Goal: Information Seeking & Learning: Compare options

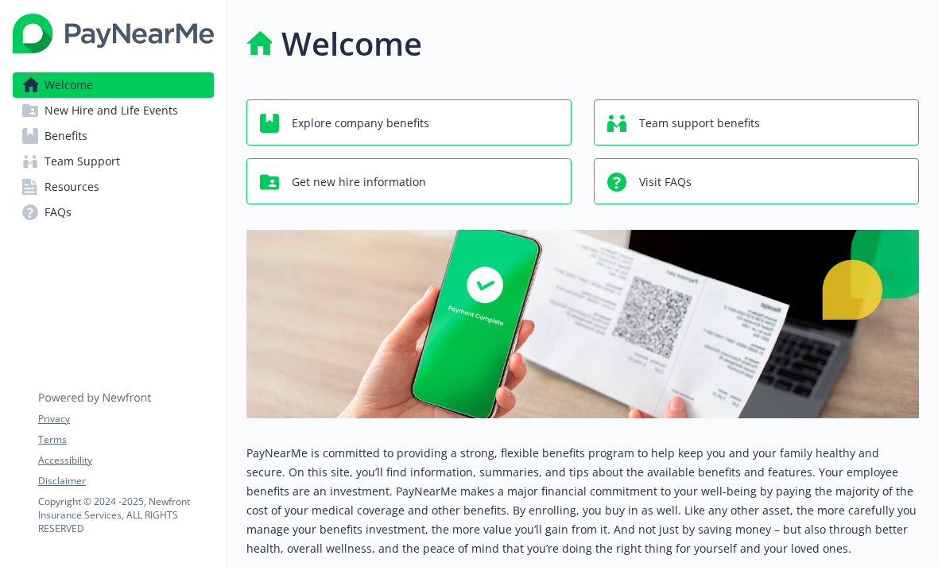
click at [54, 141] on span "Benefits" at bounding box center [66, 135] width 43 height 25
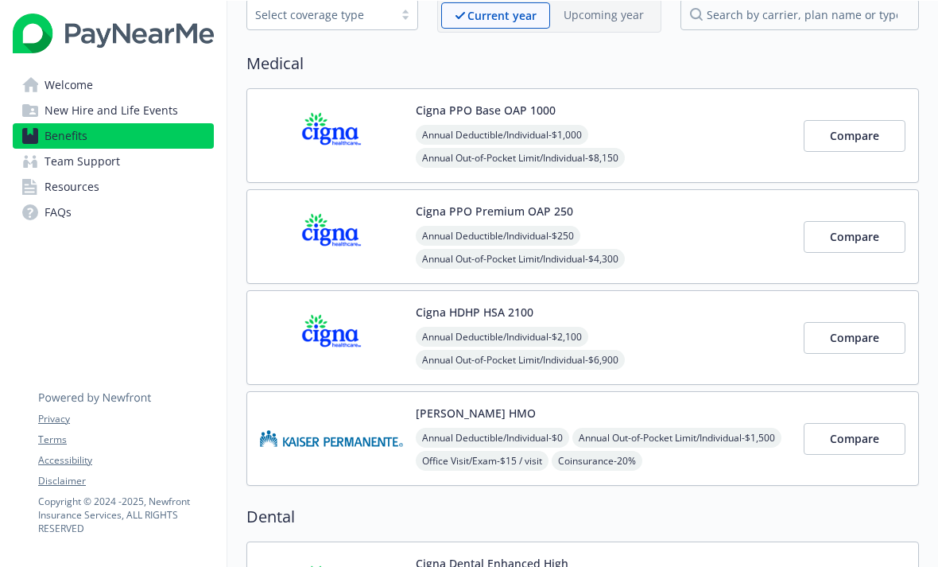
scroll to position [99, 0]
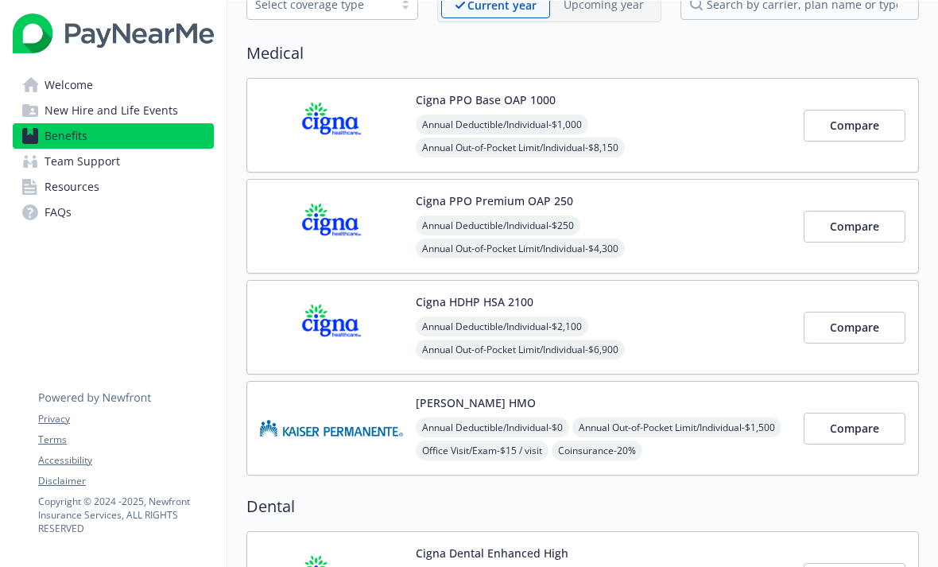
click at [880, 223] on button "Compare" at bounding box center [855, 227] width 102 height 32
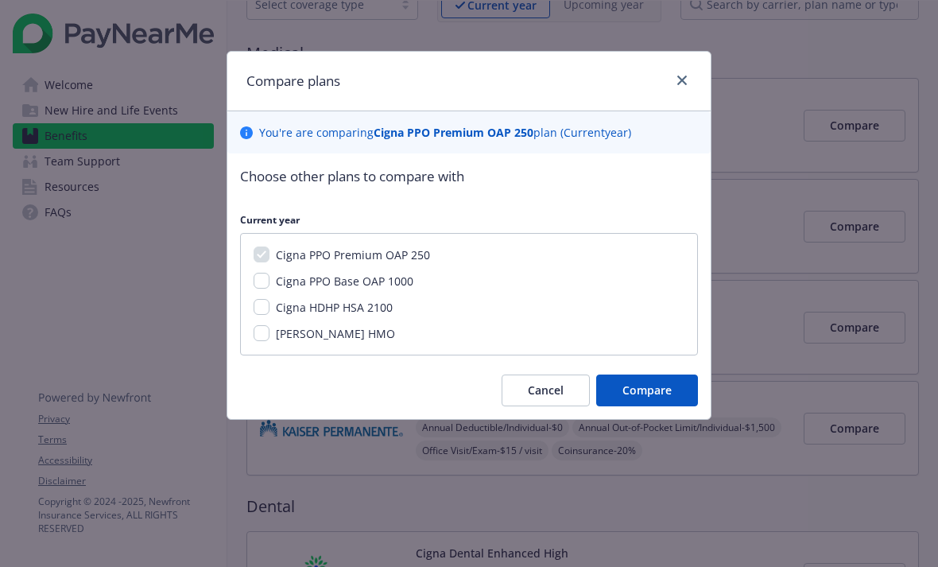
click at [662, 397] on span "Compare" at bounding box center [647, 389] width 49 height 15
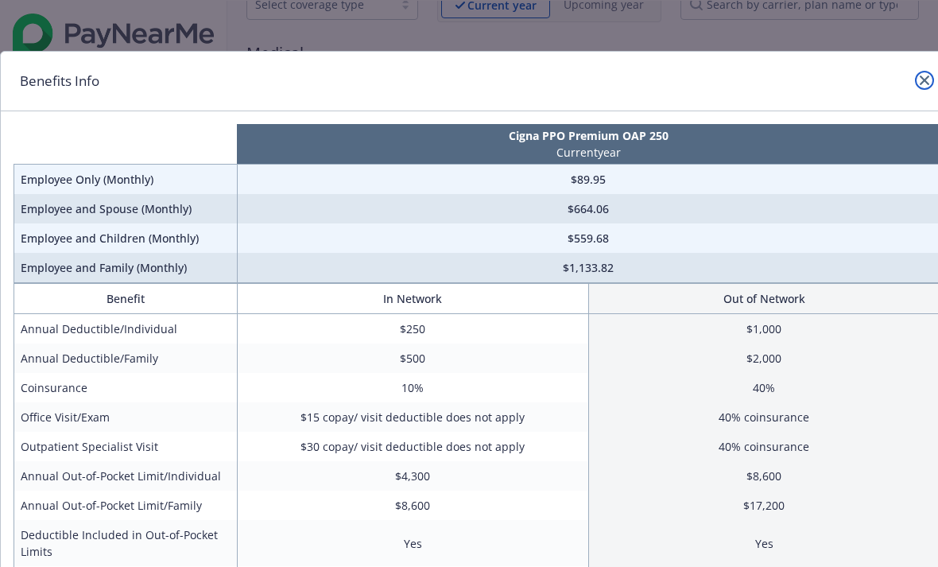
click at [922, 83] on icon "close" at bounding box center [925, 81] width 10 height 10
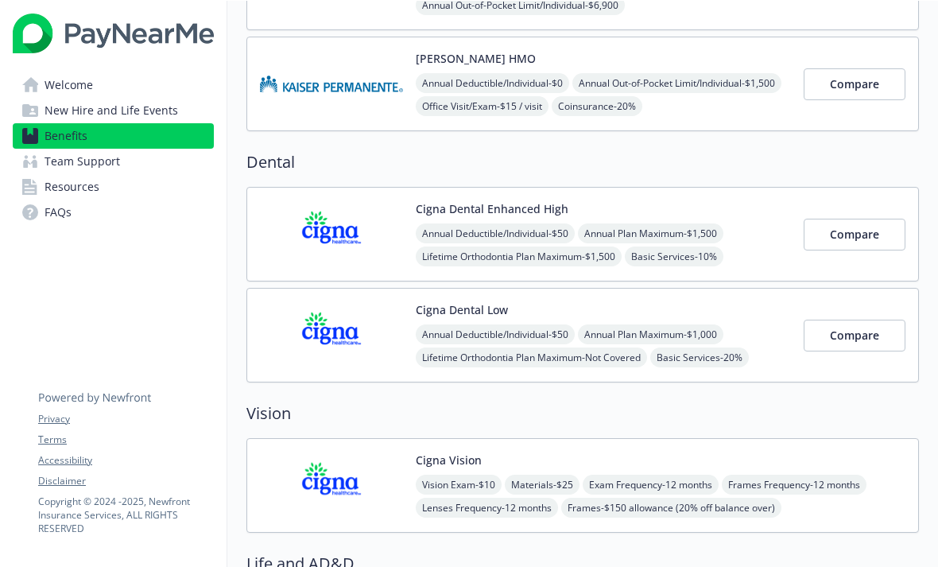
scroll to position [439, 0]
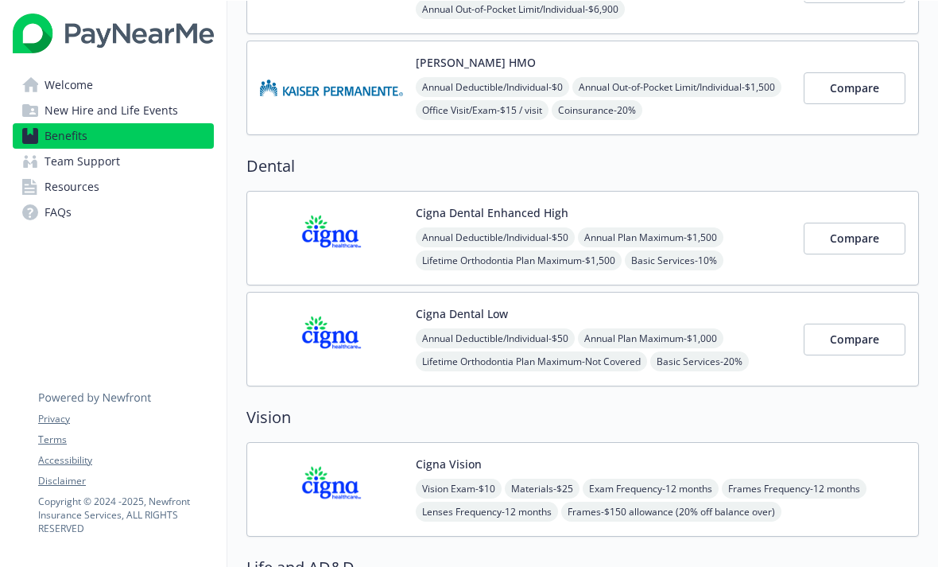
click at [874, 243] on span "Compare" at bounding box center [854, 238] width 49 height 15
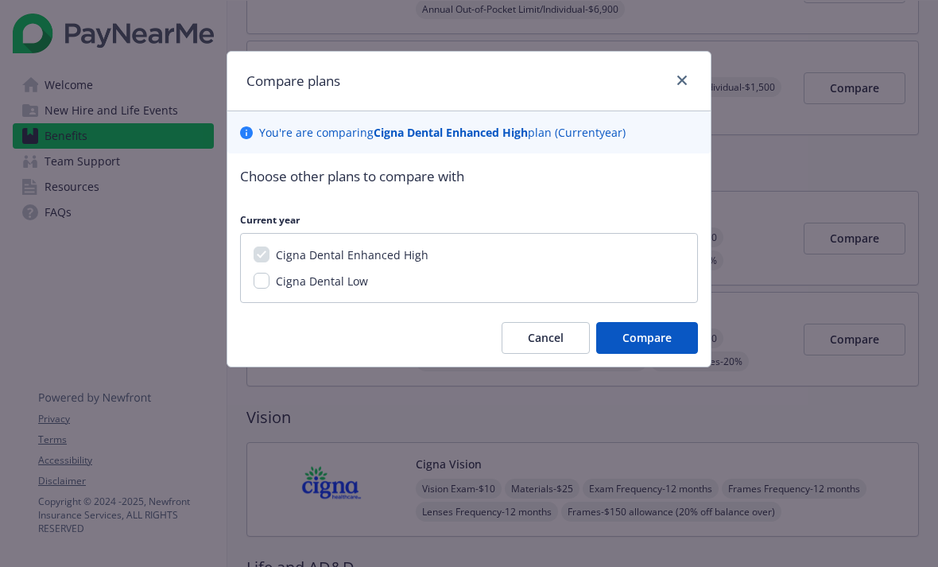
click at [671, 342] on span "Compare" at bounding box center [647, 337] width 49 height 15
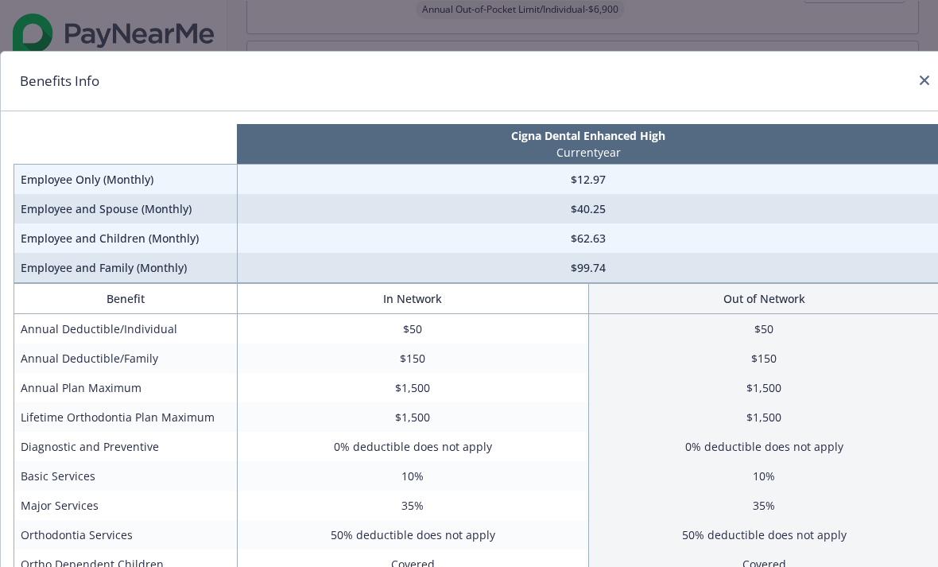
click at [918, 81] on link "close" at bounding box center [924, 80] width 19 height 19
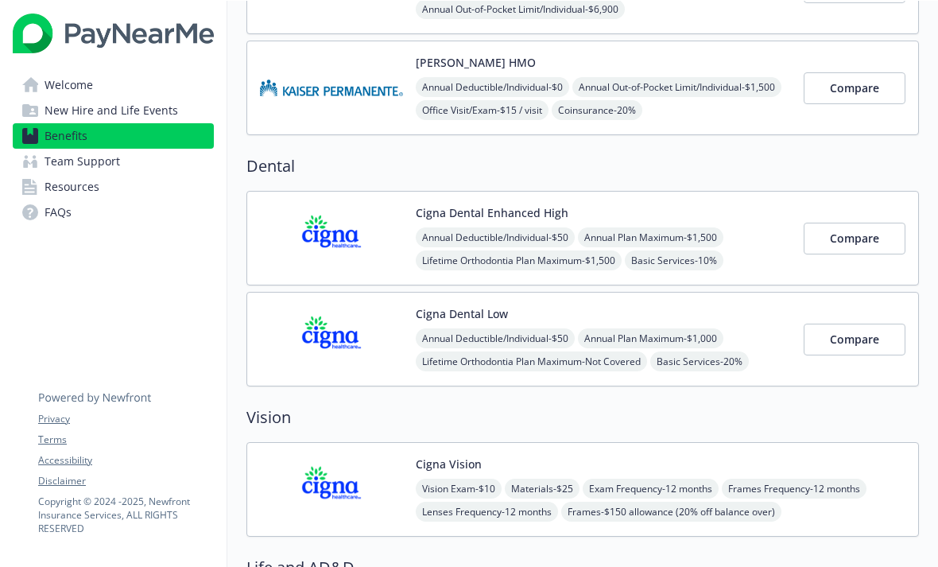
scroll to position [634, 0]
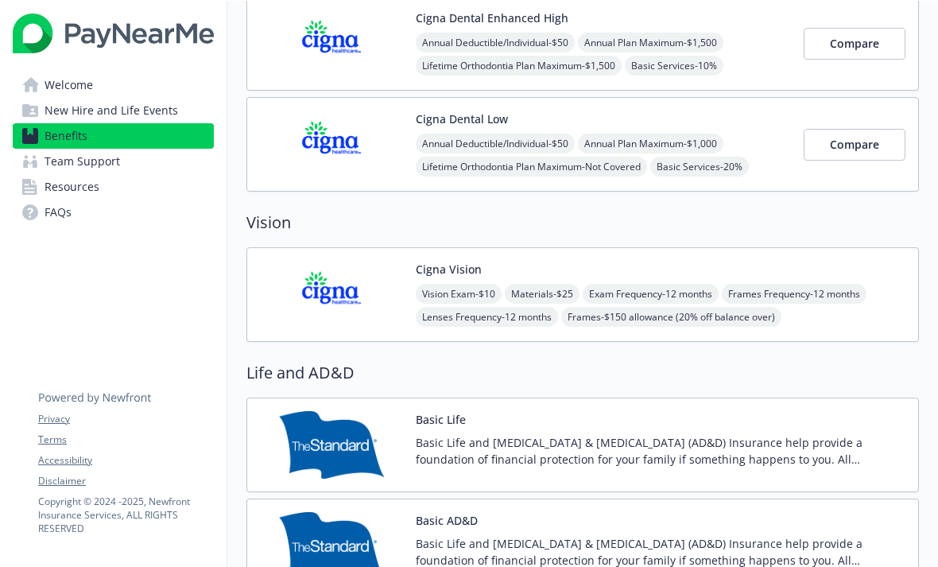
click at [861, 301] on span "Frames Frequency - 12 months" at bounding box center [794, 294] width 145 height 20
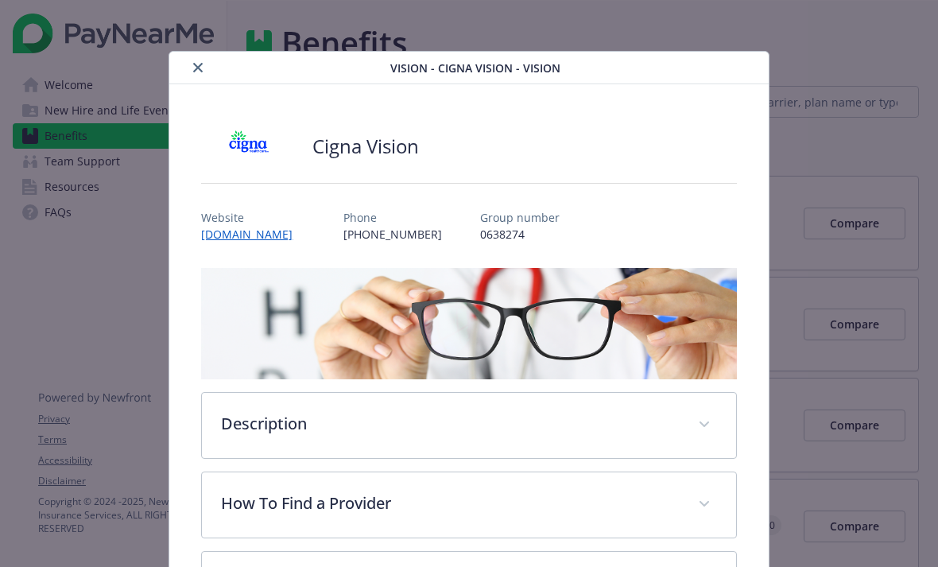
click at [204, 68] on button "close" at bounding box center [197, 67] width 19 height 19
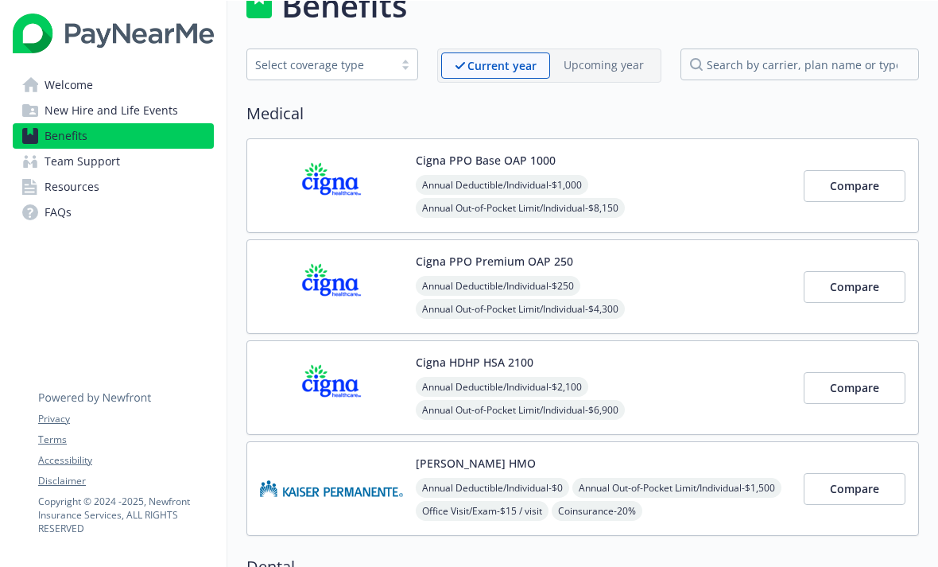
scroll to position [37, 0]
